Goal: Task Accomplishment & Management: Manage account settings

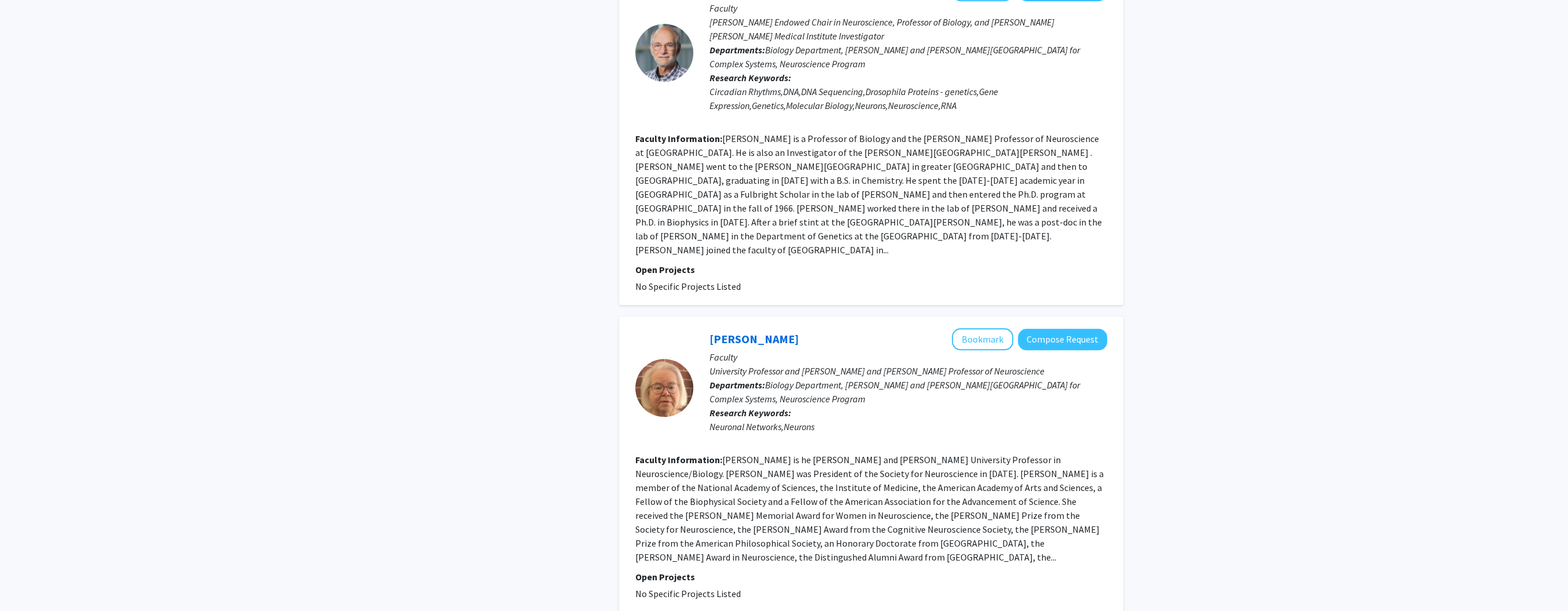
scroll to position [2286, 0]
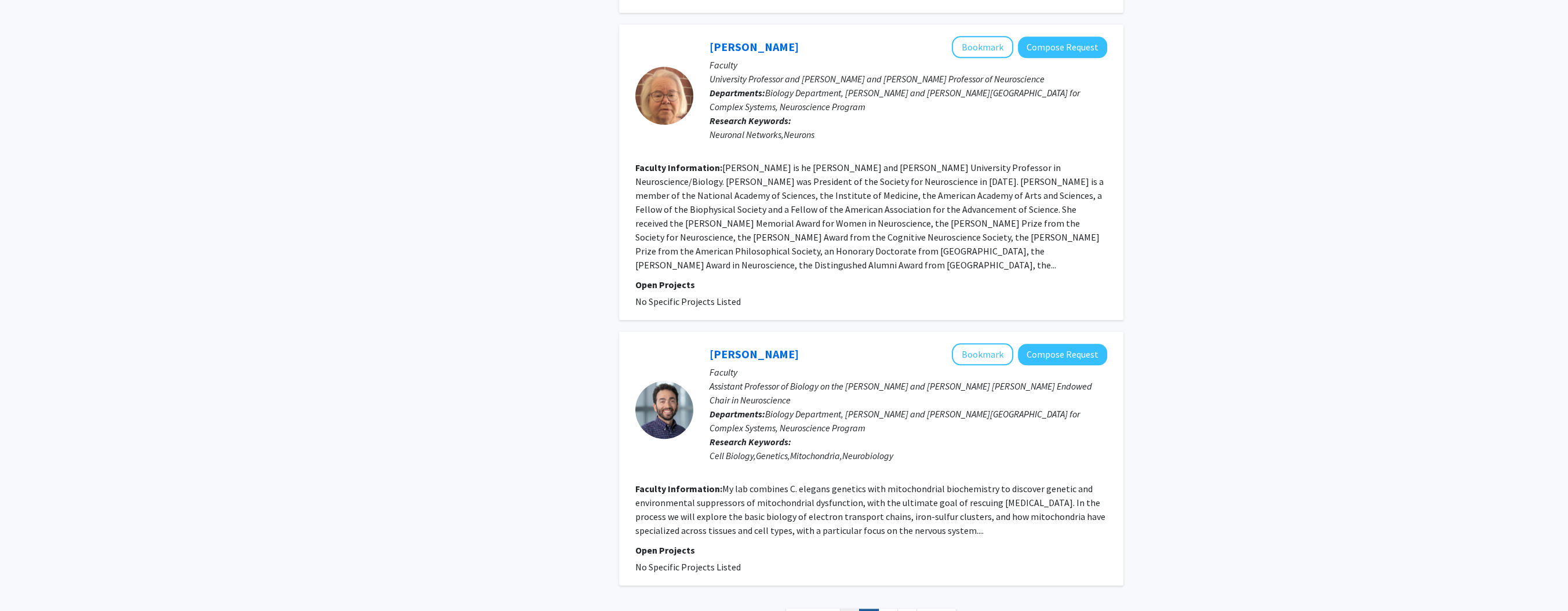
click at [775, 609] on link "1" at bounding box center [849, 619] width 20 height 20
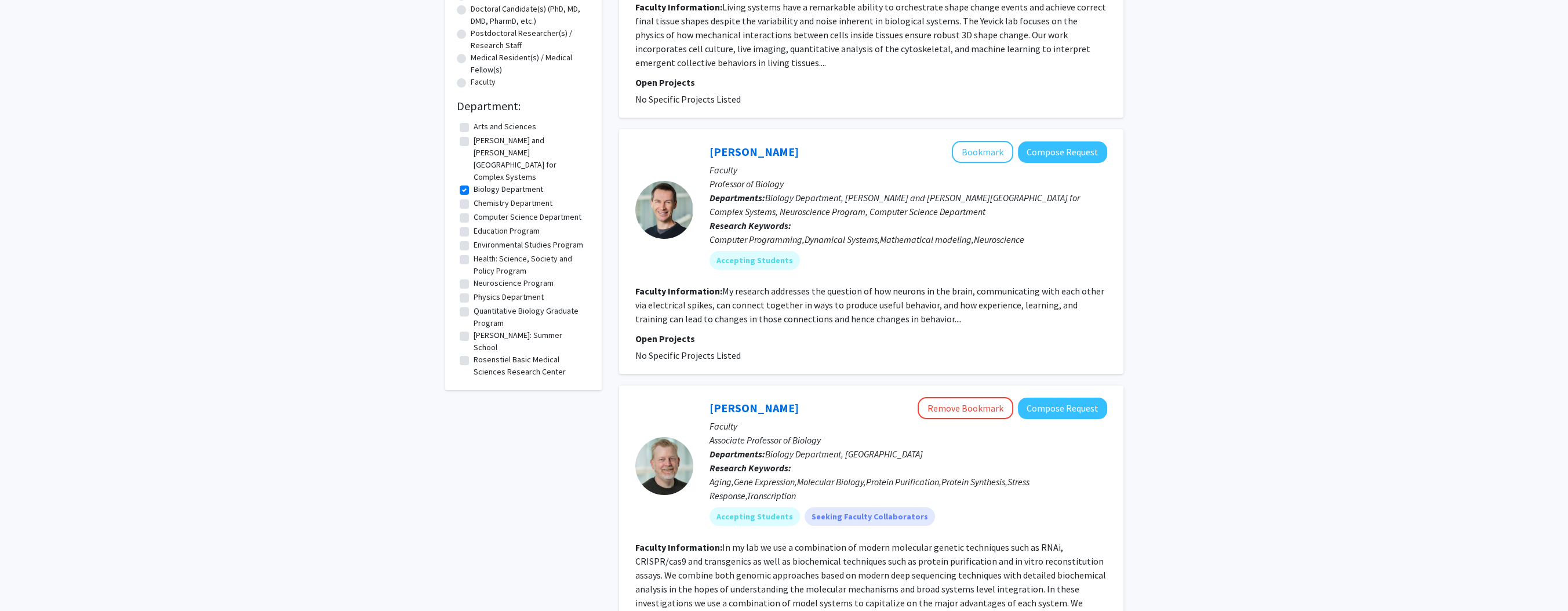
scroll to position [278, 0]
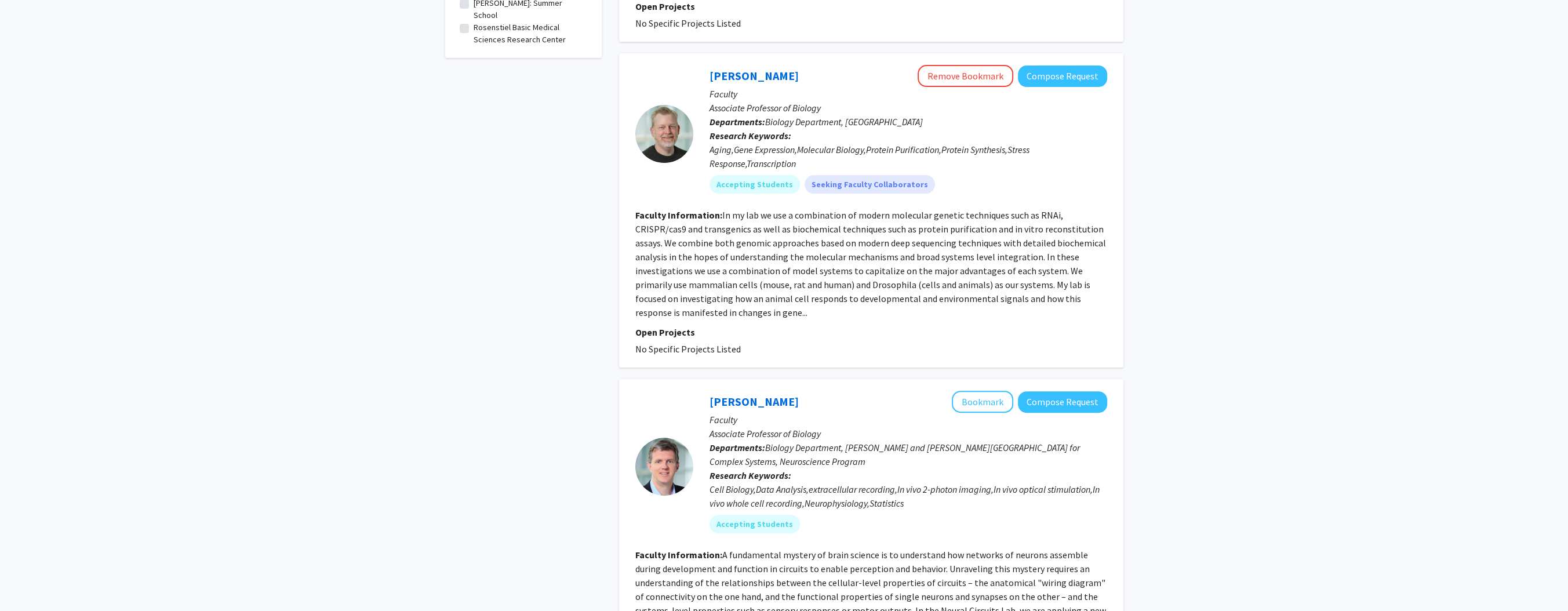
scroll to position [602, 0]
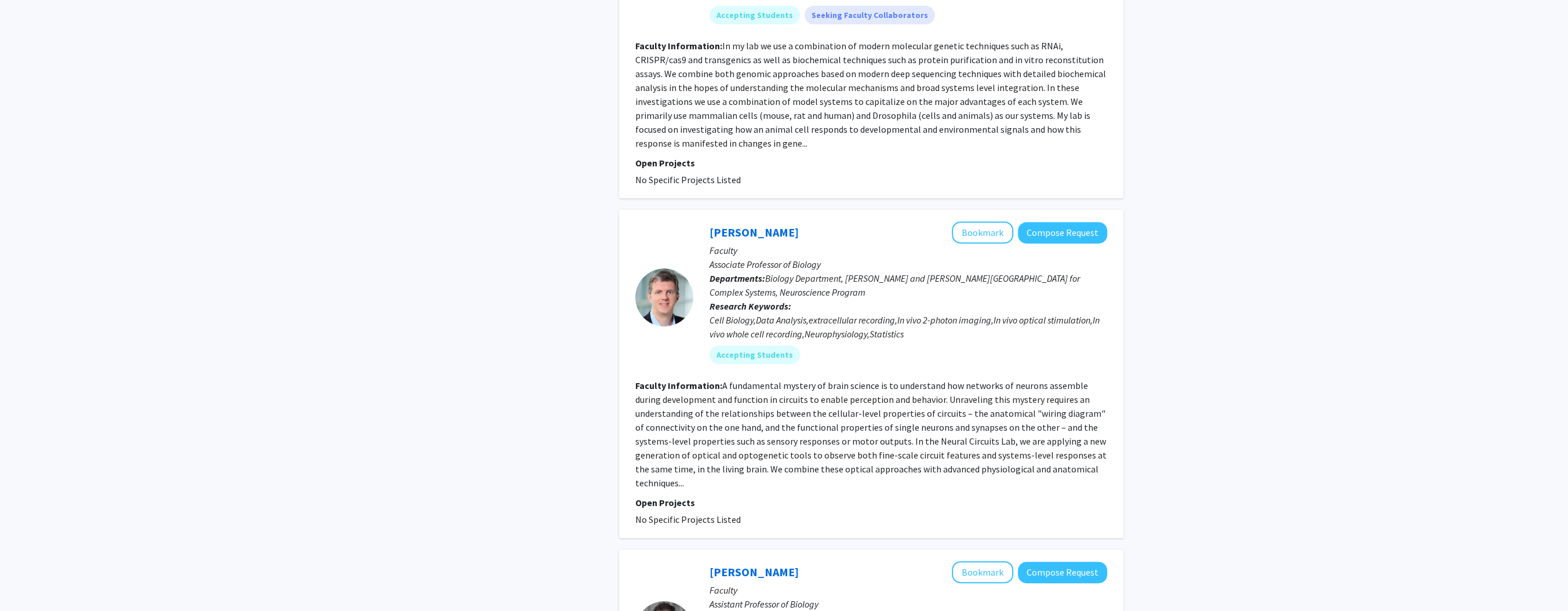
scroll to position [834, 0]
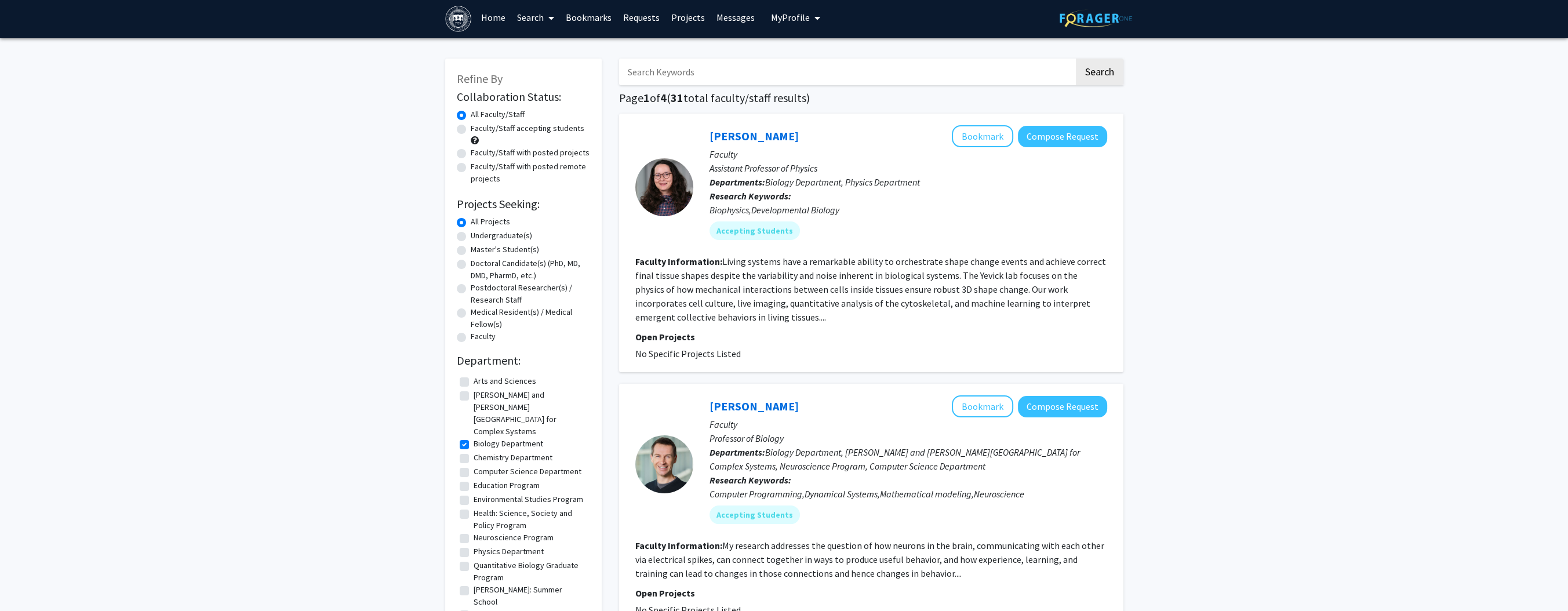
scroll to position [0, 0]
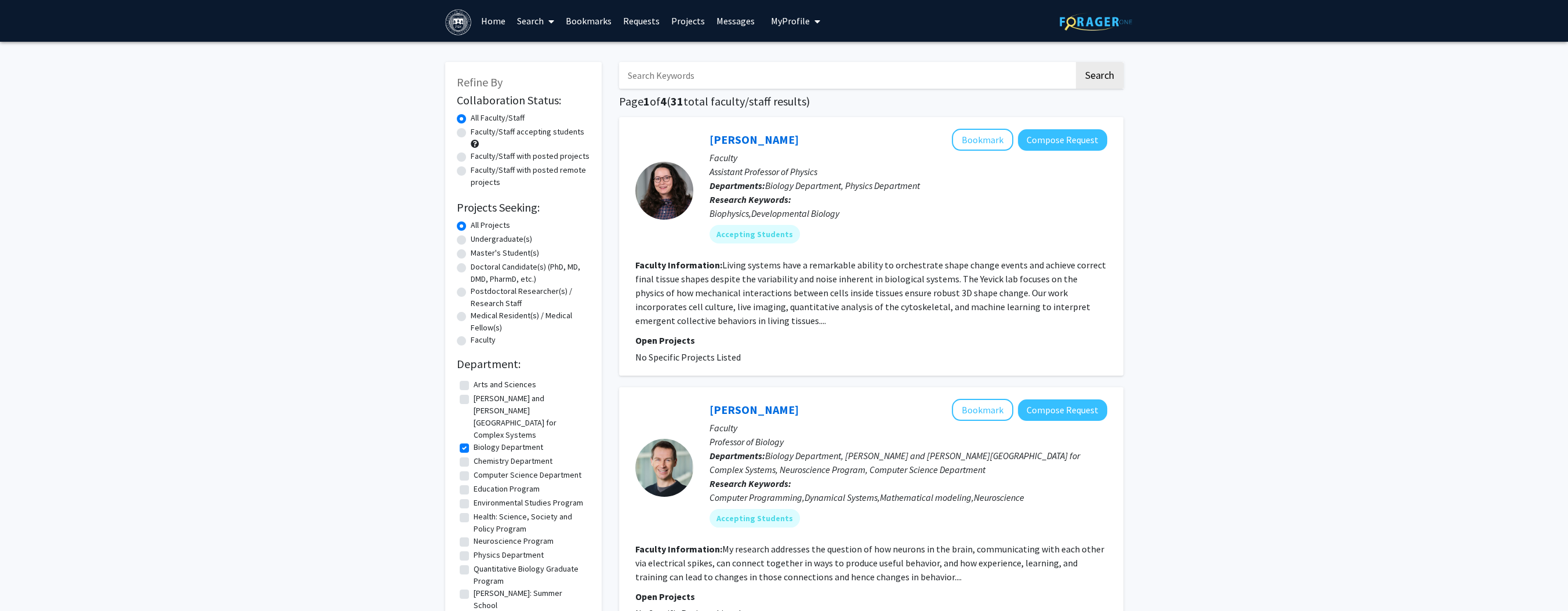
click at [775, 137] on button "Compose Request" at bounding box center [1063, 139] width 89 height 21
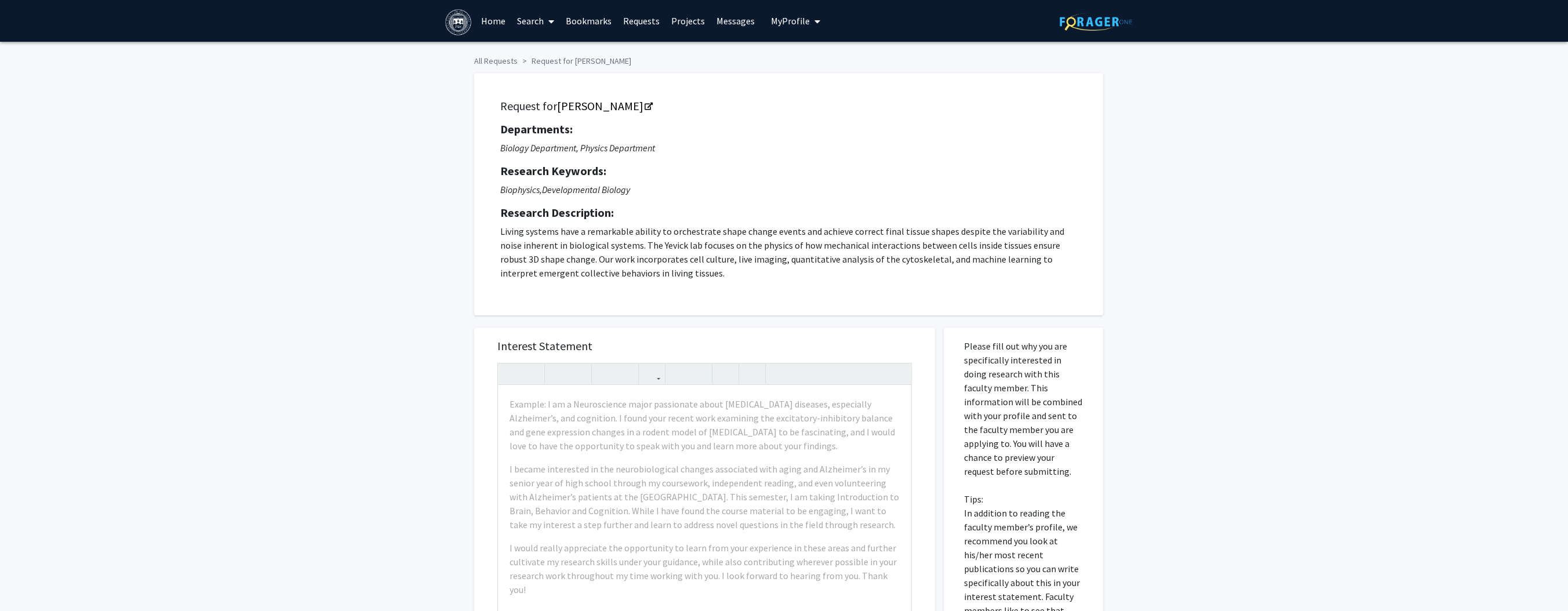
click at [295, 197] on div "All Requests Request for [PERSON_NAME] Request for [PERSON_NAME] Departments: B…" at bounding box center [784, 454] width 1568 height 824
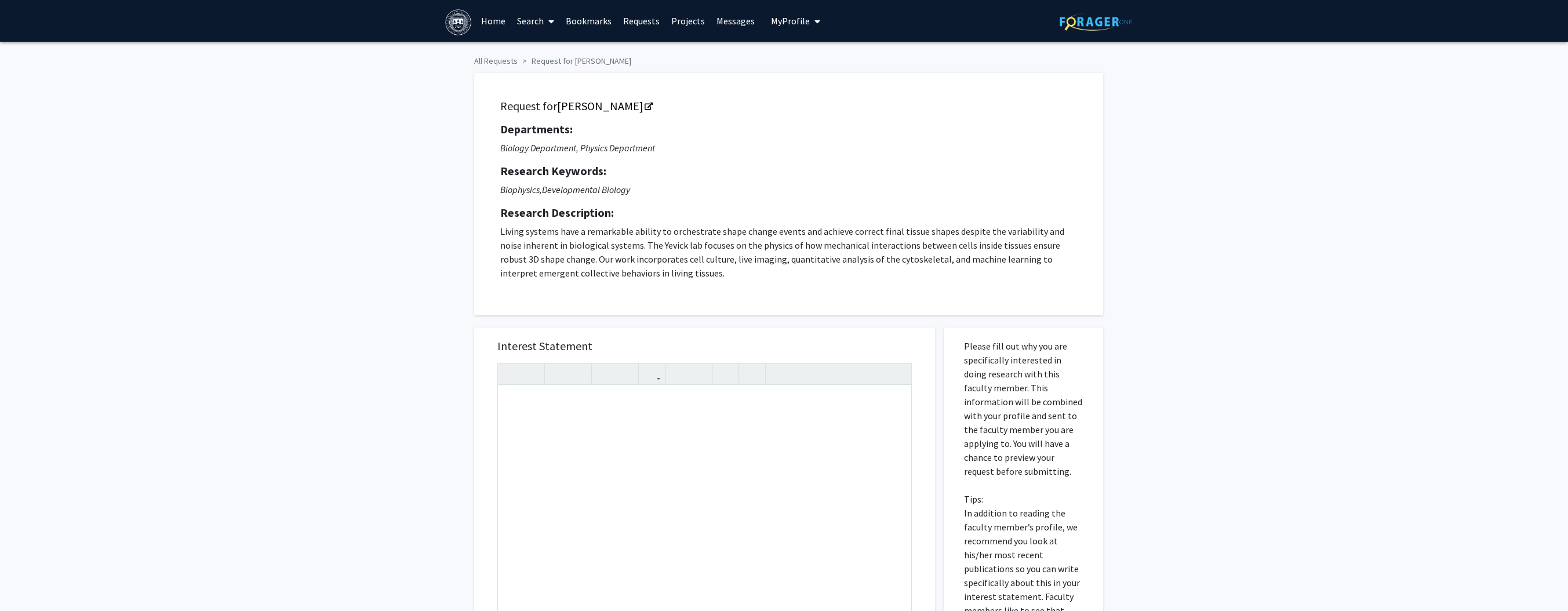
click at [316, 400] on div "All Requests Request for [PERSON_NAME] Request for [PERSON_NAME] Departments: B…" at bounding box center [784, 454] width 1568 height 824
click at [420, 432] on div "All Requests Request for [PERSON_NAME] Request for [PERSON_NAME] Departments: B…" at bounding box center [784, 454] width 1568 height 824
click at [568, 410] on div "Note to users with screen readers: Please press Alt+0 or Option+0 to deactivate…" at bounding box center [705, 518] width 414 height 266
click at [284, 280] on div "All Requests Request for [PERSON_NAME] Request for [PERSON_NAME] Departments: B…" at bounding box center [784, 454] width 1568 height 824
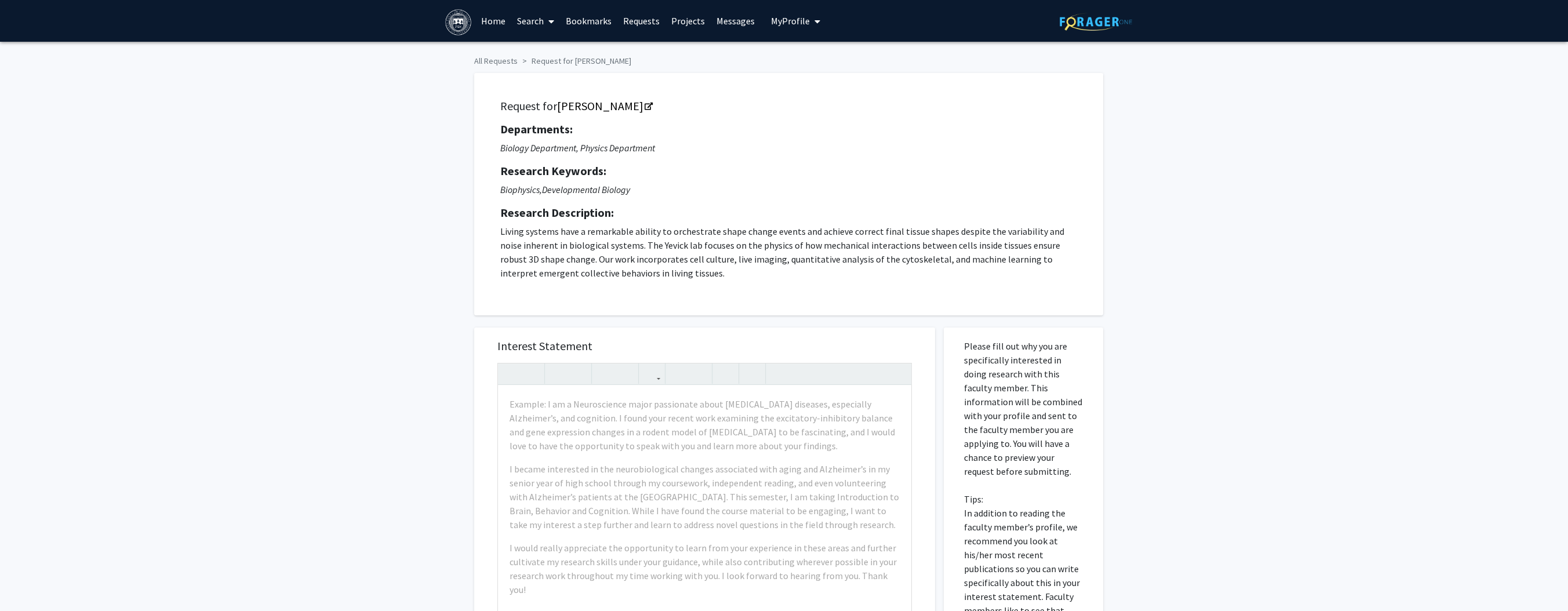
click at [284, 280] on div "All Requests Request for [PERSON_NAME] Request for [PERSON_NAME] Departments: B…" at bounding box center [784, 454] width 1568 height 824
click at [266, 262] on div "All Requests Request for [PERSON_NAME] Request for [PERSON_NAME] Departments: B…" at bounding box center [784, 454] width 1568 height 824
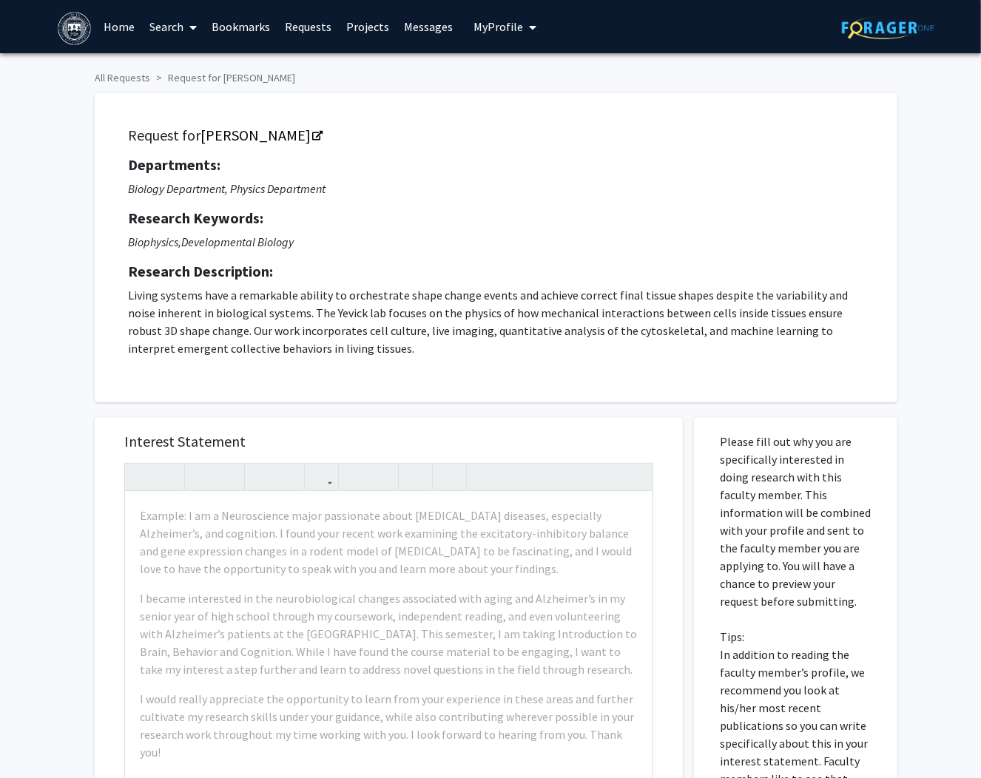
click at [491, 30] on span "My Profile" at bounding box center [499, 26] width 50 height 15
click at [522, 68] on span "[PERSON_NAME]" at bounding box center [567, 69] width 90 height 16
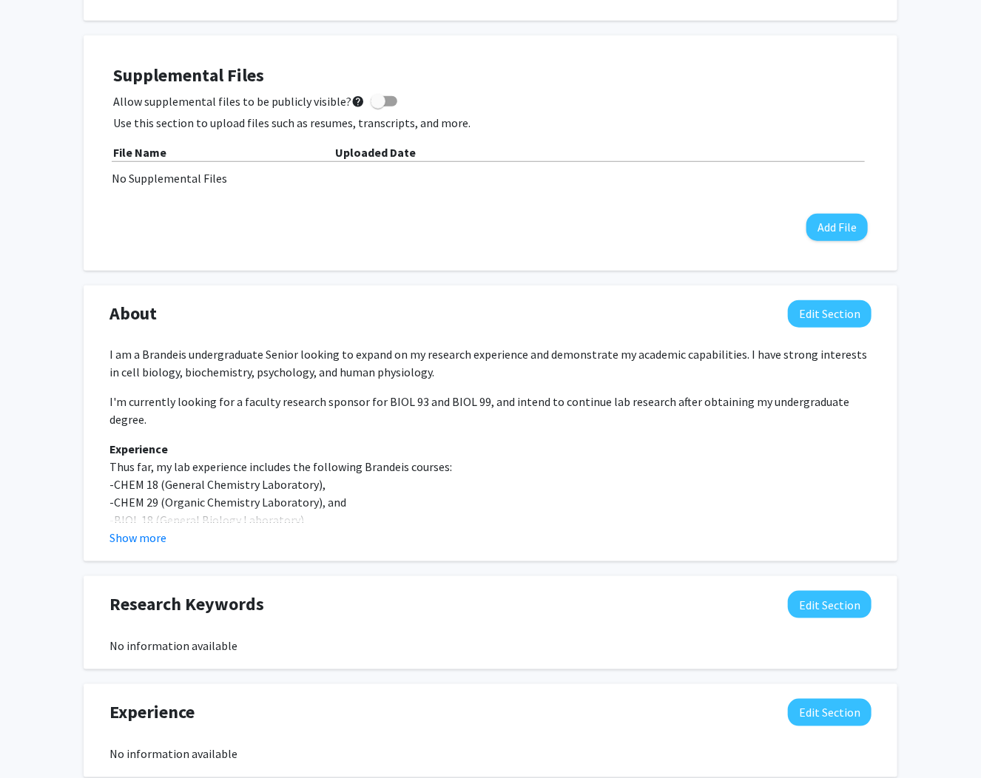
scroll to position [474, 0]
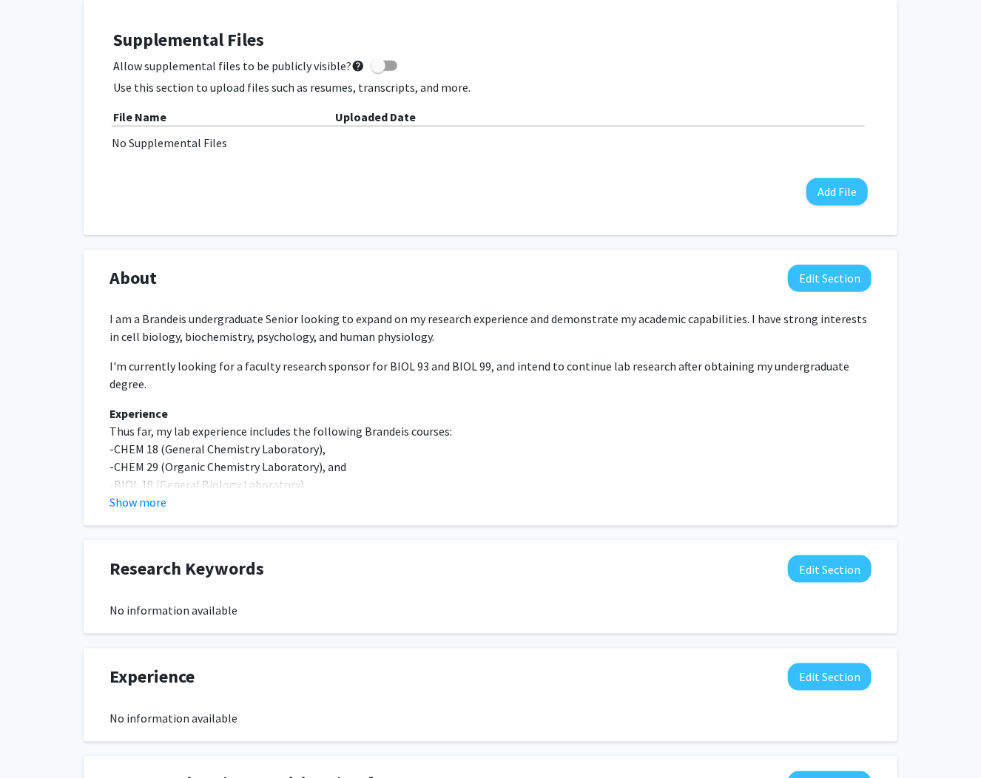
click at [192, 494] on div "Show more" at bounding box center [491, 503] width 762 height 18
click at [146, 505] on button "Show more" at bounding box center [138, 503] width 57 height 18
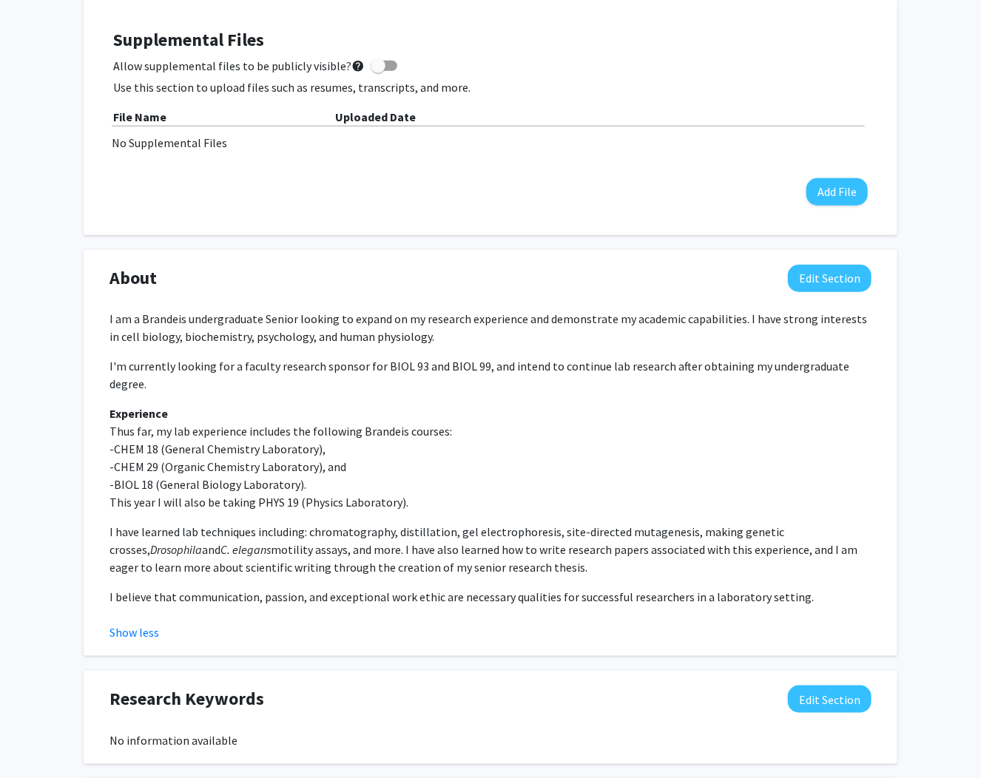
click at [61, 502] on div "[PERSON_NAME] Edit Section See Public View help Degree Level: Undergraduate Stu…" at bounding box center [490, 411] width 981 height 1663
click at [63, 484] on div "[PERSON_NAME] Edit Section See Public View help Degree Level: Undergraduate Stu…" at bounding box center [490, 411] width 981 height 1663
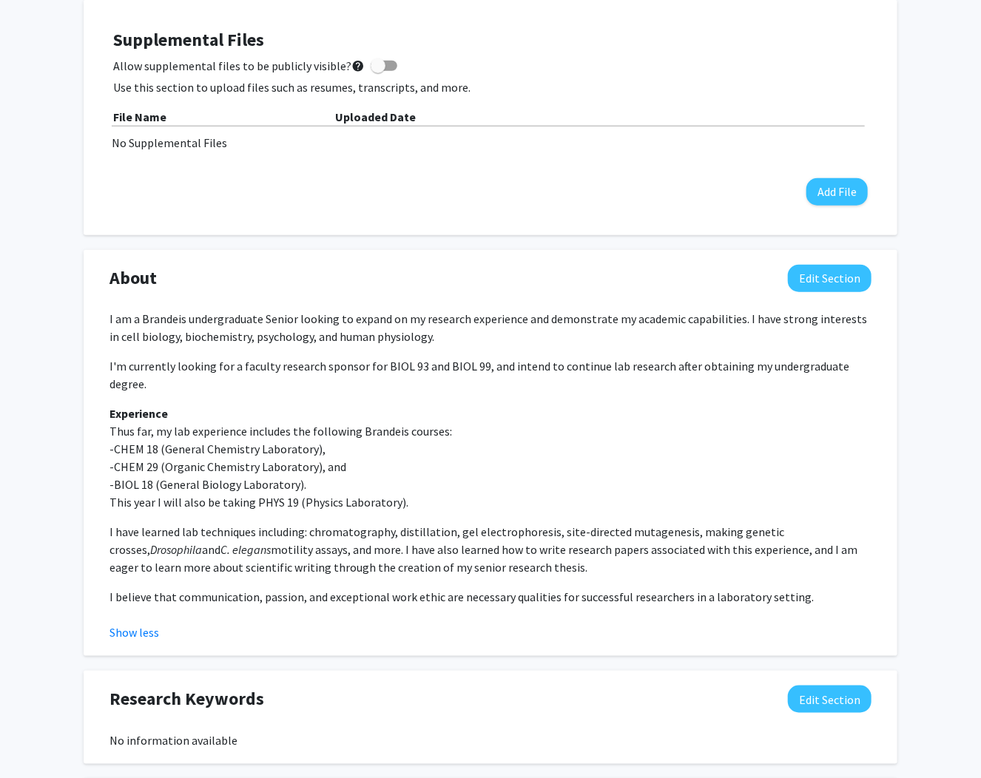
click at [63, 484] on div "[PERSON_NAME] Edit Section See Public View help Degree Level: Undergraduate Stu…" at bounding box center [490, 411] width 981 height 1663
click at [67, 528] on div "[PERSON_NAME] Edit Section See Public View help Degree Level: Undergraduate Stu…" at bounding box center [490, 411] width 981 height 1663
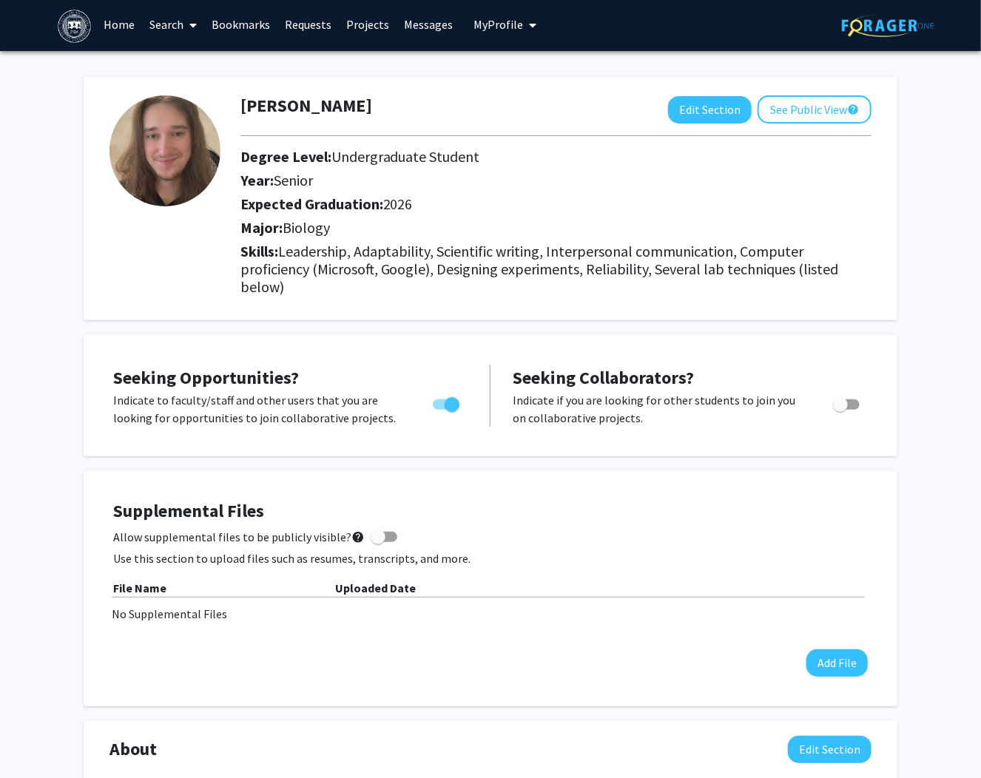
scroll to position [0, 0]
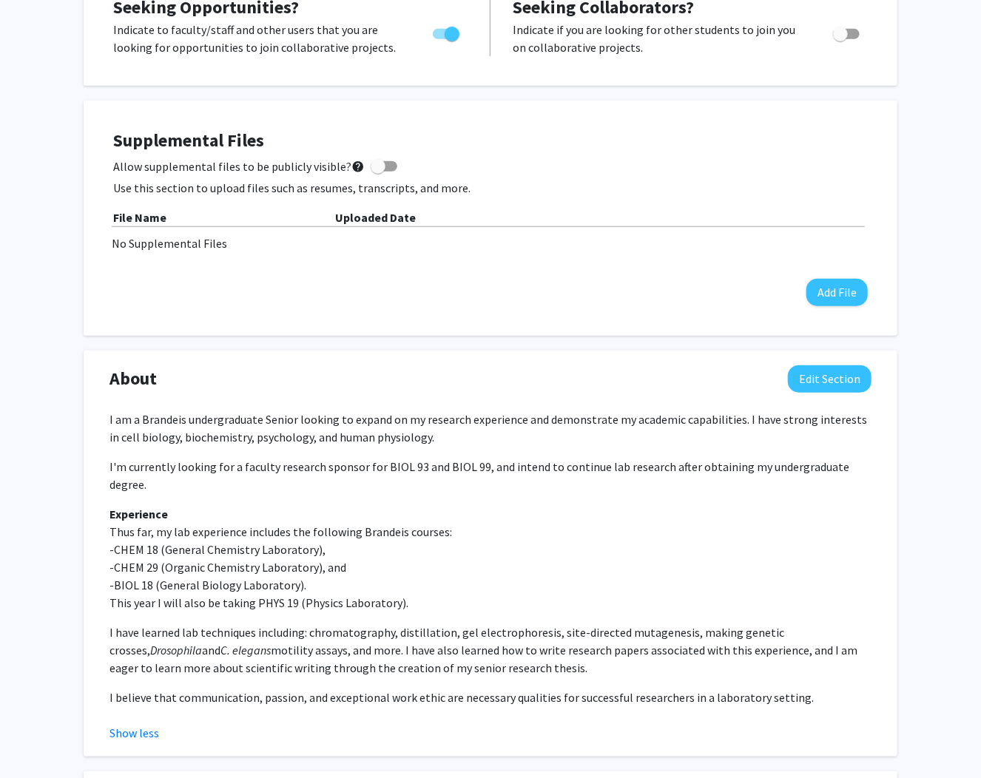
scroll to position [414, 0]
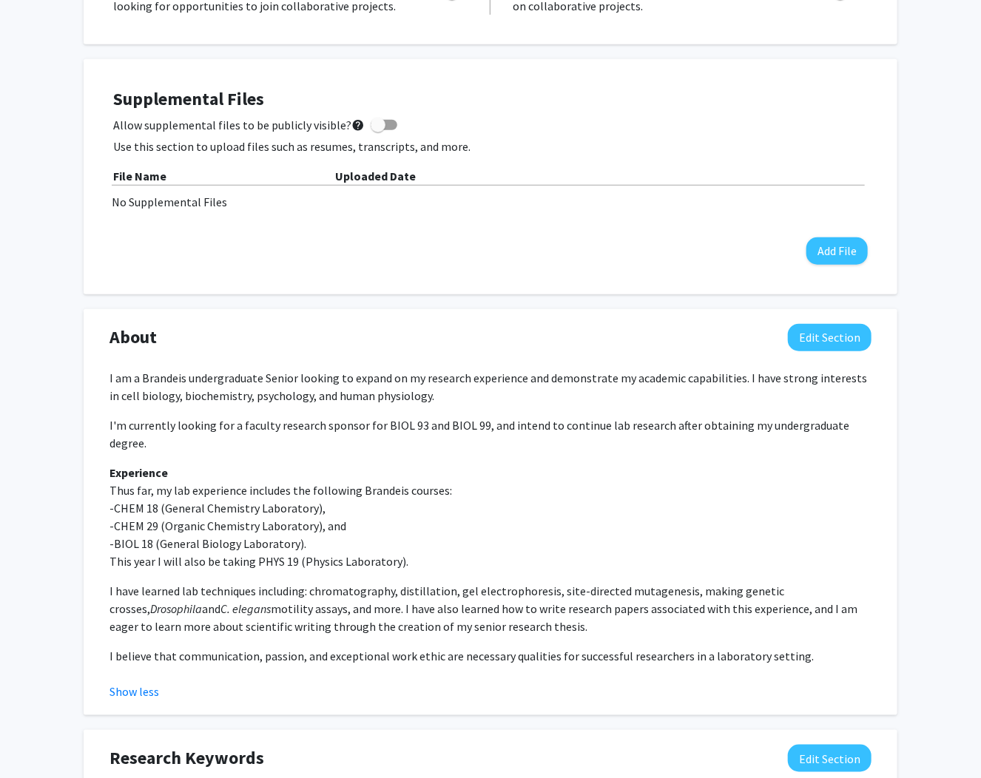
drag, startPoint x: 110, startPoint y: 378, endPoint x: 479, endPoint y: 397, distance: 370.4
click at [479, 397] on p "I am a Brandeis undergraduate Senior looking to expand on my research experienc…" at bounding box center [491, 387] width 762 height 36
copy p "I am a Brandeis undergraduate Senior looking to expand on my research experienc…"
click at [880, 474] on div "I am a Brandeis undergraduate Senior looking to expand on my research experienc…" at bounding box center [490, 534] width 784 height 331
click at [64, 531] on div "[PERSON_NAME] Edit Section See Public View help Degree Level: Undergraduate Stu…" at bounding box center [490, 470] width 981 height 1663
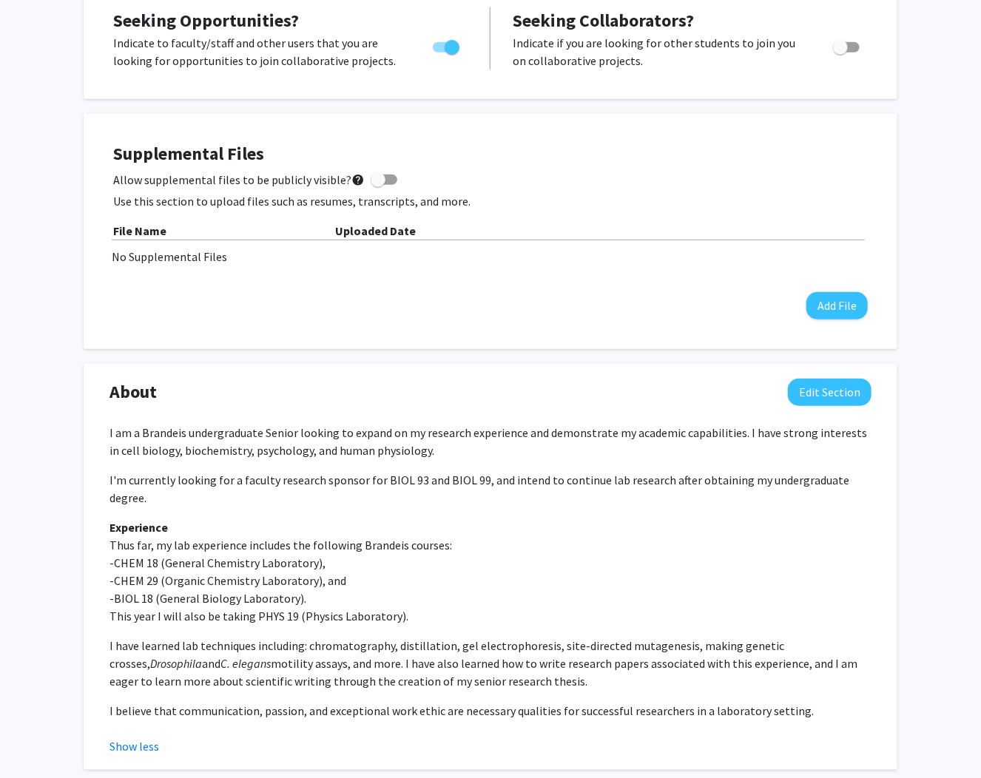
scroll to position [355, 0]
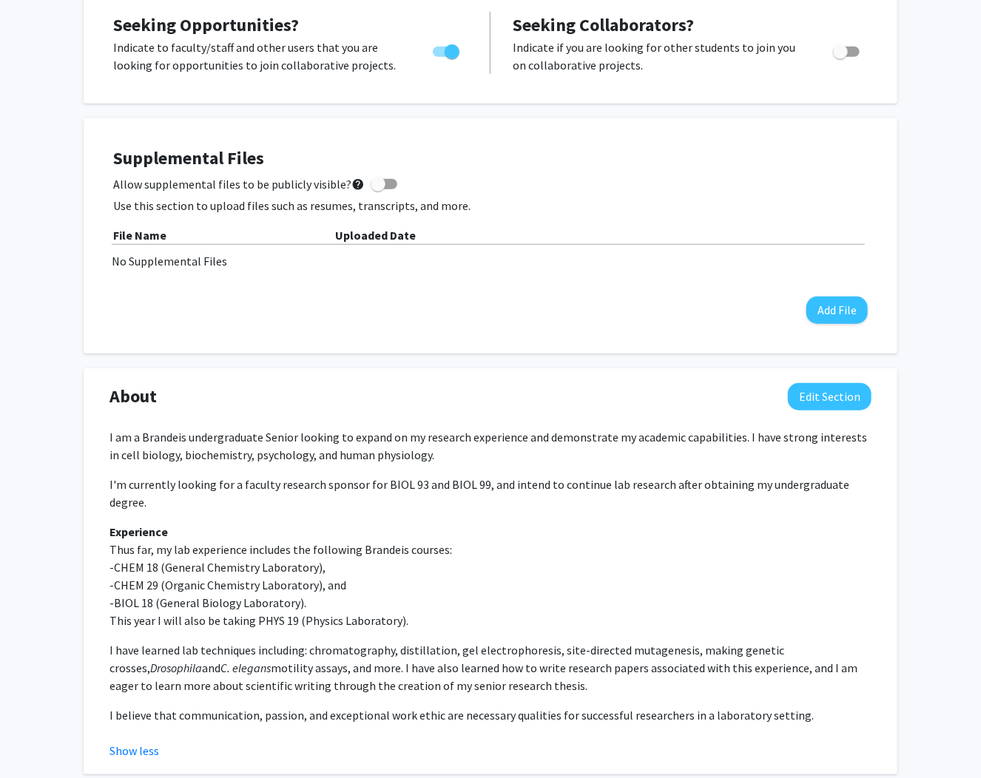
click at [62, 533] on div "[PERSON_NAME] Edit Section See Public View help Degree Level: Undergraduate Stu…" at bounding box center [490, 529] width 981 height 1663
click at [836, 396] on button "Edit Section" at bounding box center [830, 396] width 84 height 27
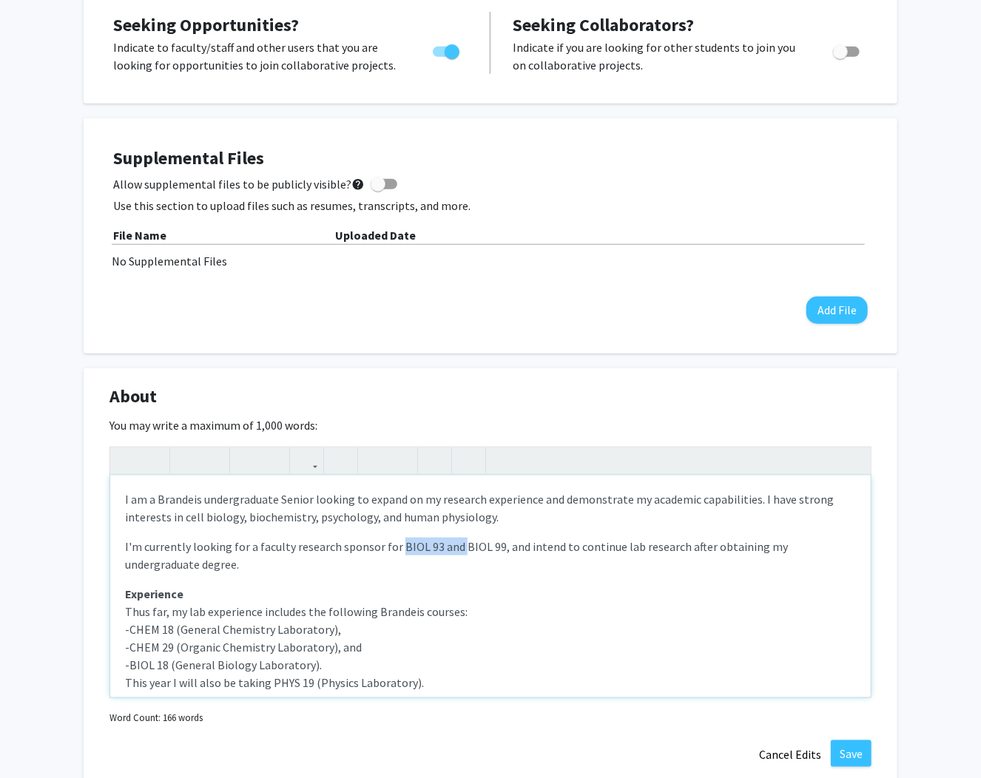
drag, startPoint x: 455, startPoint y: 548, endPoint x: 393, endPoint y: 553, distance: 62.4
click at [393, 553] on p "I'm currently looking for a faculty research sponsor for BIOL 93 and BIOL 99, a…" at bounding box center [490, 556] width 731 height 36
type textarea "<p>I am a Brandeis undergraduate Senior looking to expand on my research experi…"
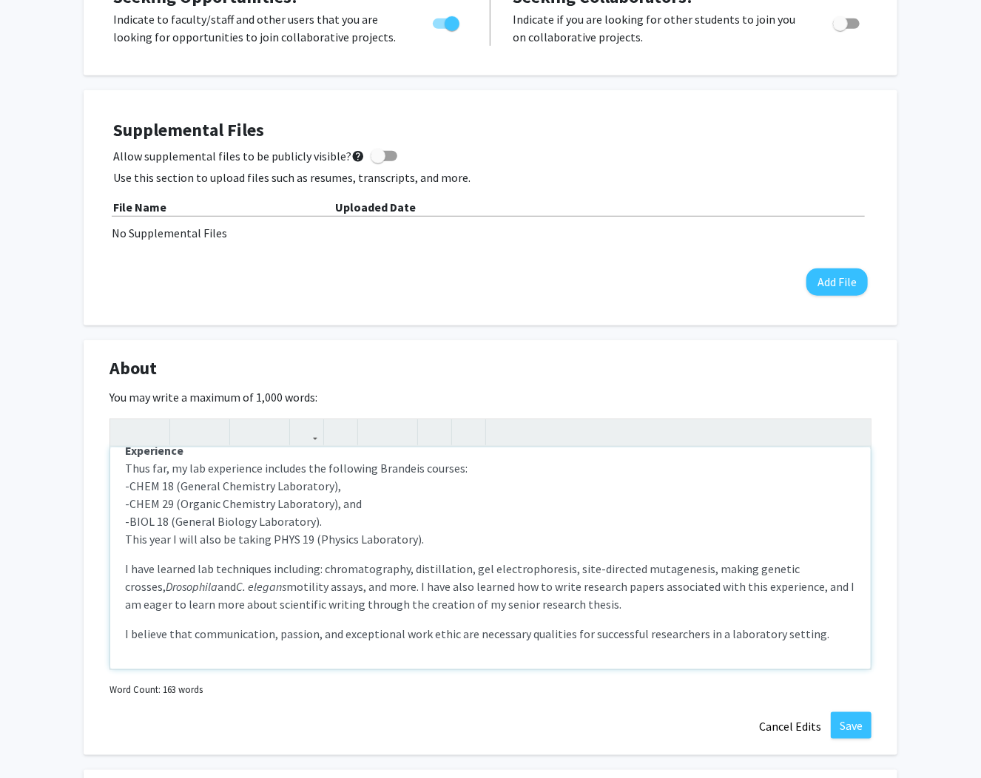
scroll to position [474, 0]
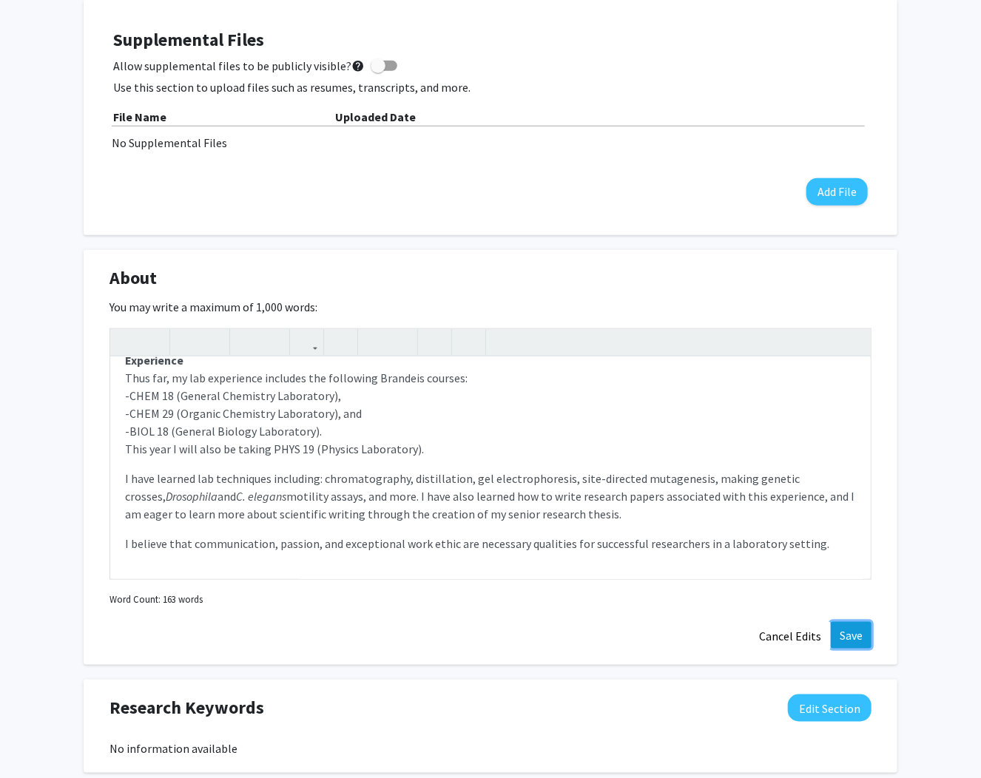
click at [850, 635] on button "Save" at bounding box center [851, 635] width 41 height 27
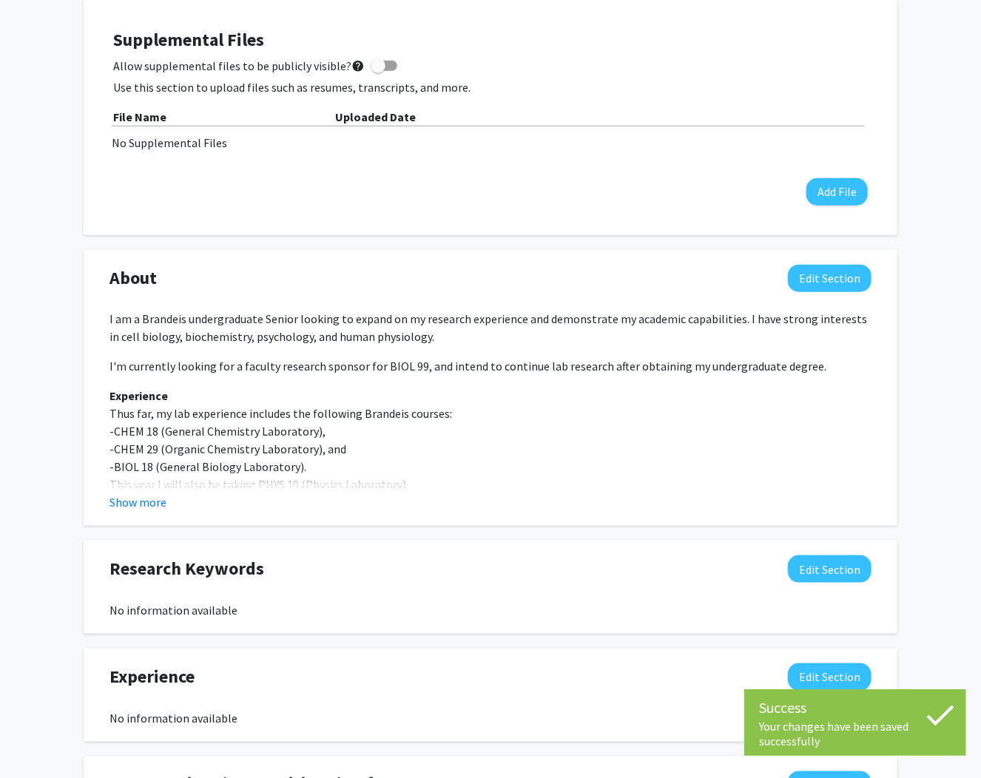
click at [920, 496] on div "[PERSON_NAME] Edit Section See Public View help Degree Level: Undergraduate Stu…" at bounding box center [490, 346] width 981 height 1533
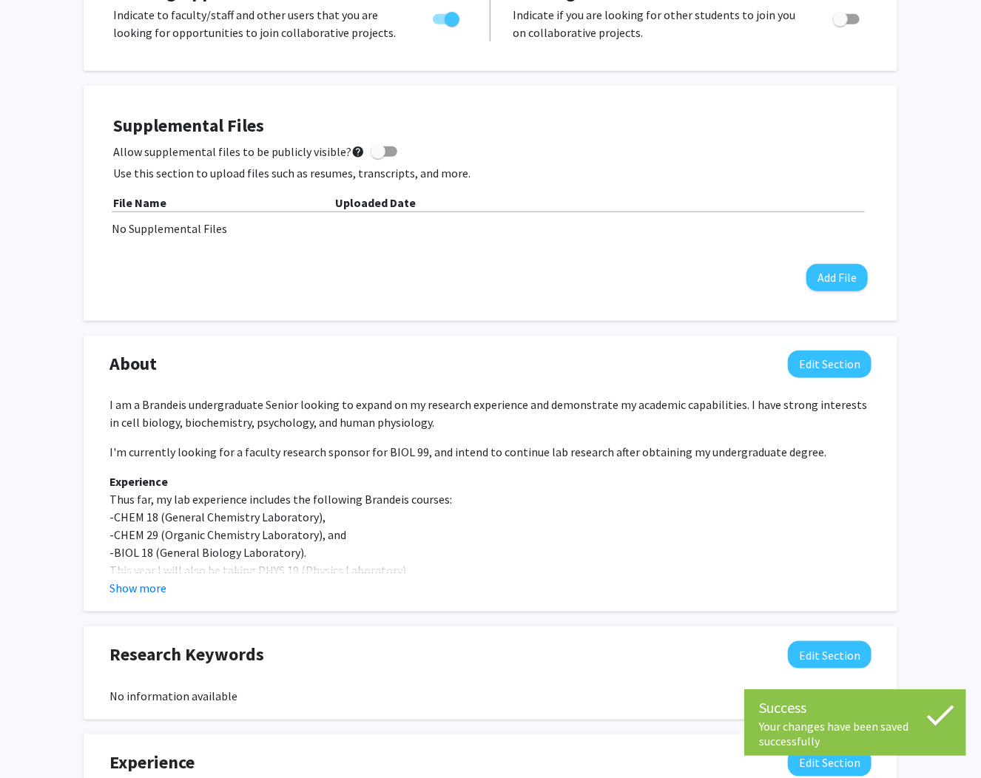
scroll to position [355, 0]
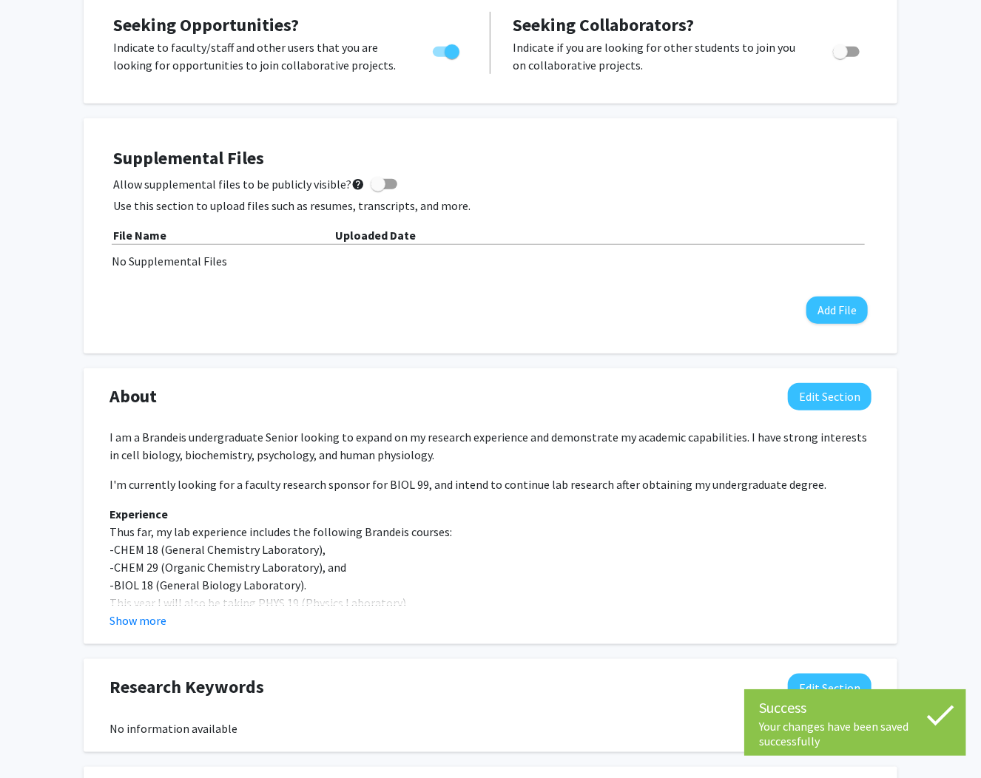
click at [920, 496] on div "[PERSON_NAME] Edit Section See Public View help Degree Level: Undergraduate Stu…" at bounding box center [490, 464] width 981 height 1533
click at [935, 601] on div "[PERSON_NAME] Edit Section See Public View help Degree Level: Undergraduate Stu…" at bounding box center [490, 464] width 981 height 1533
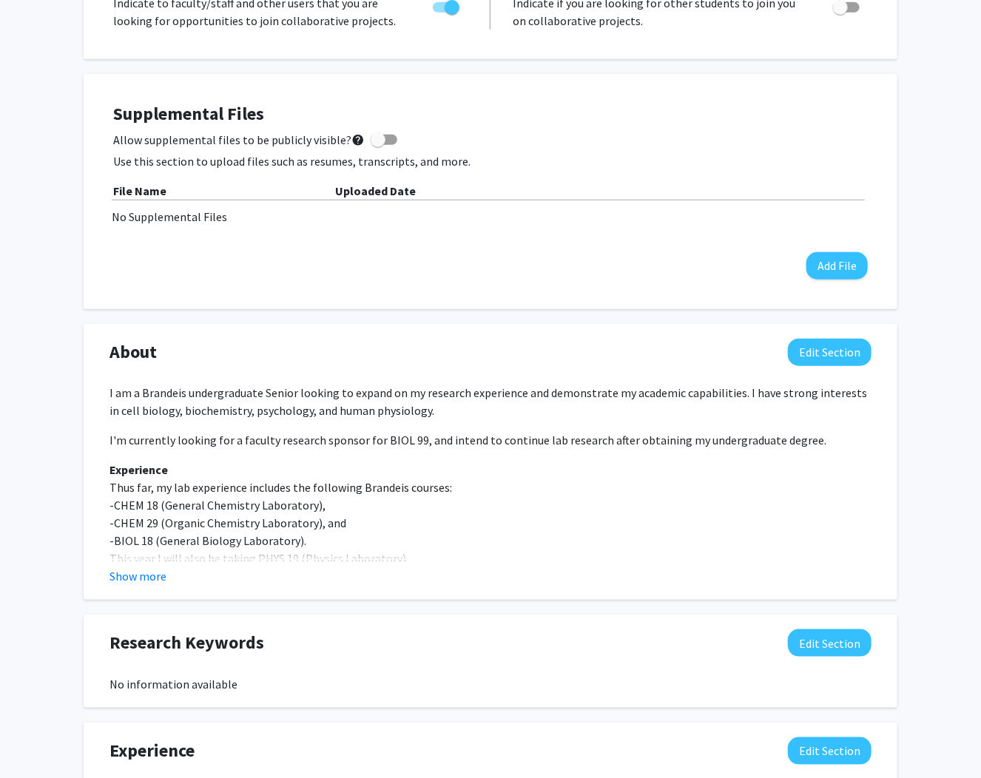
scroll to position [414, 0]
